Goal: Obtain resource: Download file/media

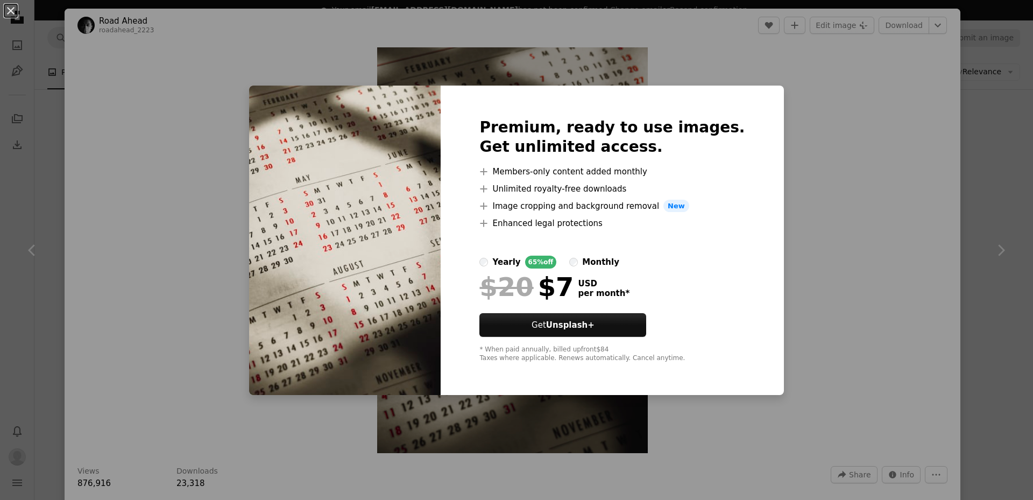
scroll to position [2118, 0]
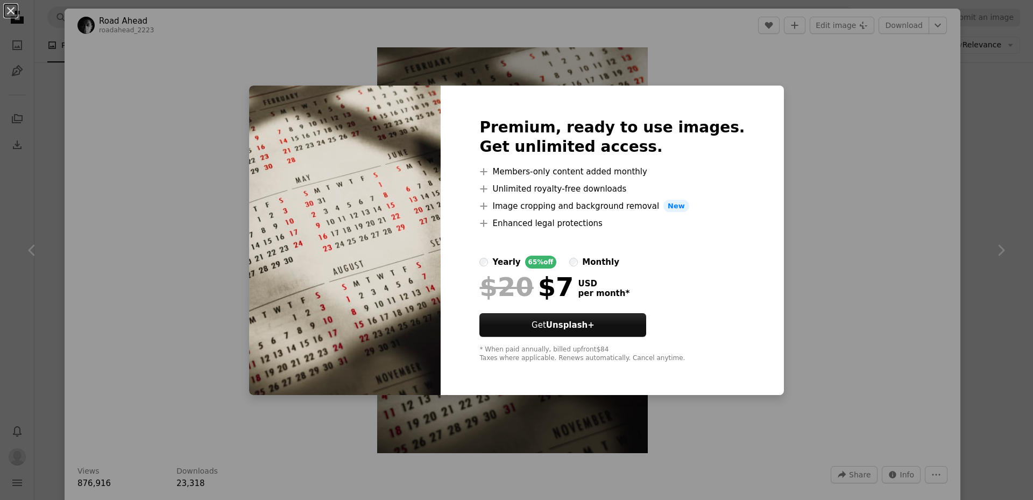
click at [130, 94] on div "An X shape Premium, ready to use images. Get unlimited access. A plus sign Memb…" at bounding box center [516, 250] width 1033 height 500
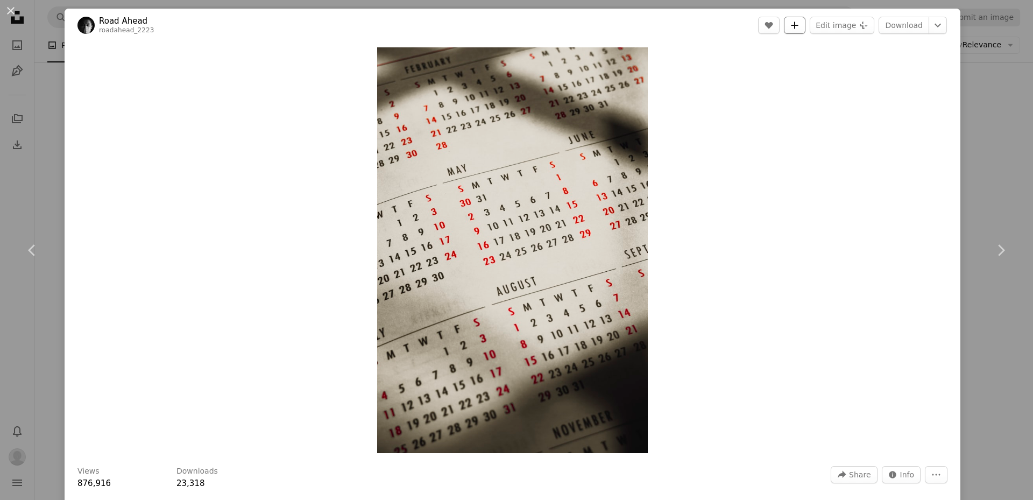
click at [788, 23] on button "A plus sign" at bounding box center [795, 25] width 22 height 17
